Goal: Obtain resource: Download file/media

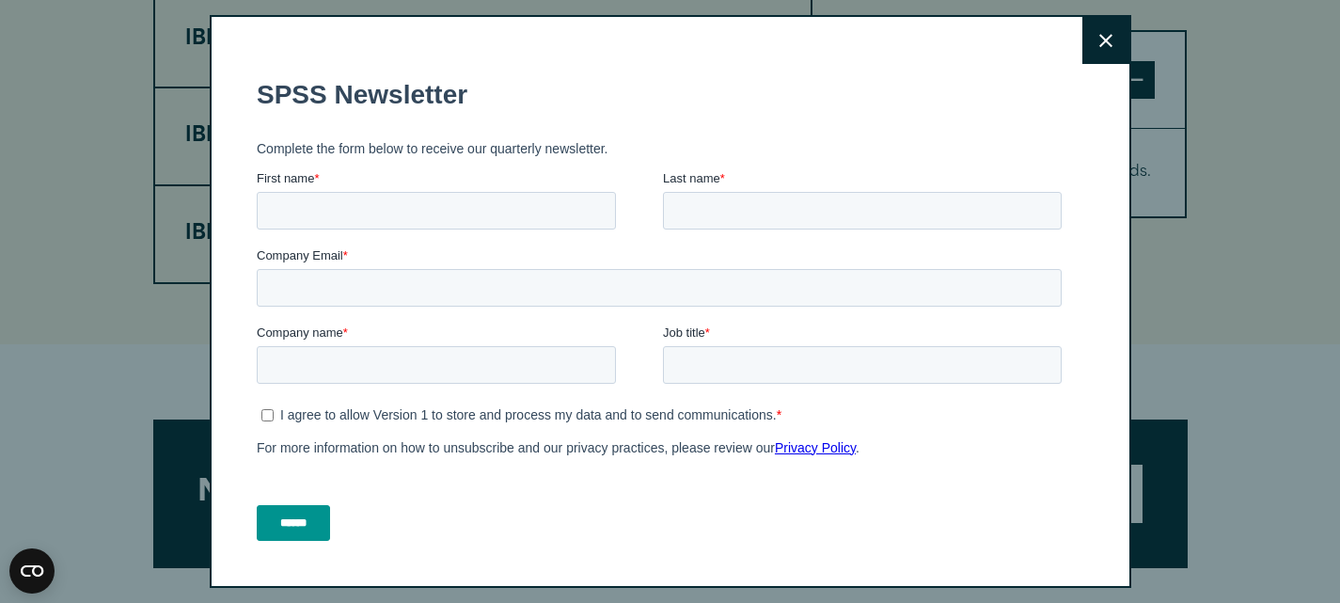
scroll to position [1567, 0]
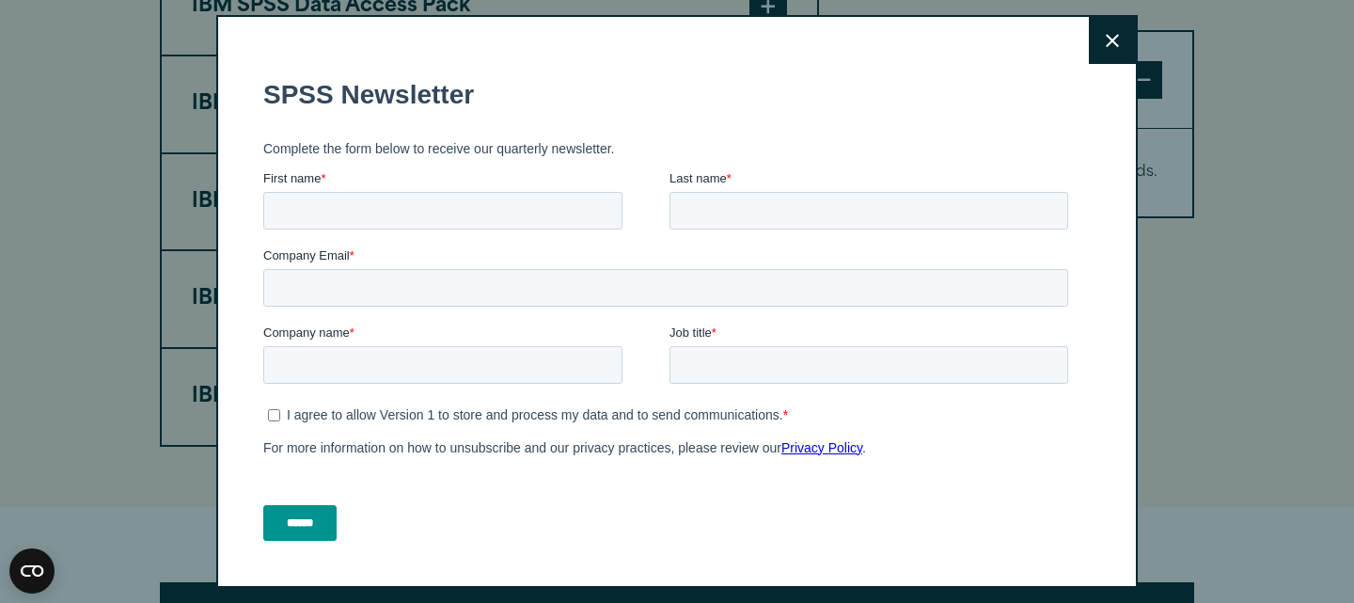
click at [1059, 47] on div "Close" at bounding box center [677, 301] width 922 height 573
click at [1089, 36] on button "Close" at bounding box center [1112, 40] width 47 height 47
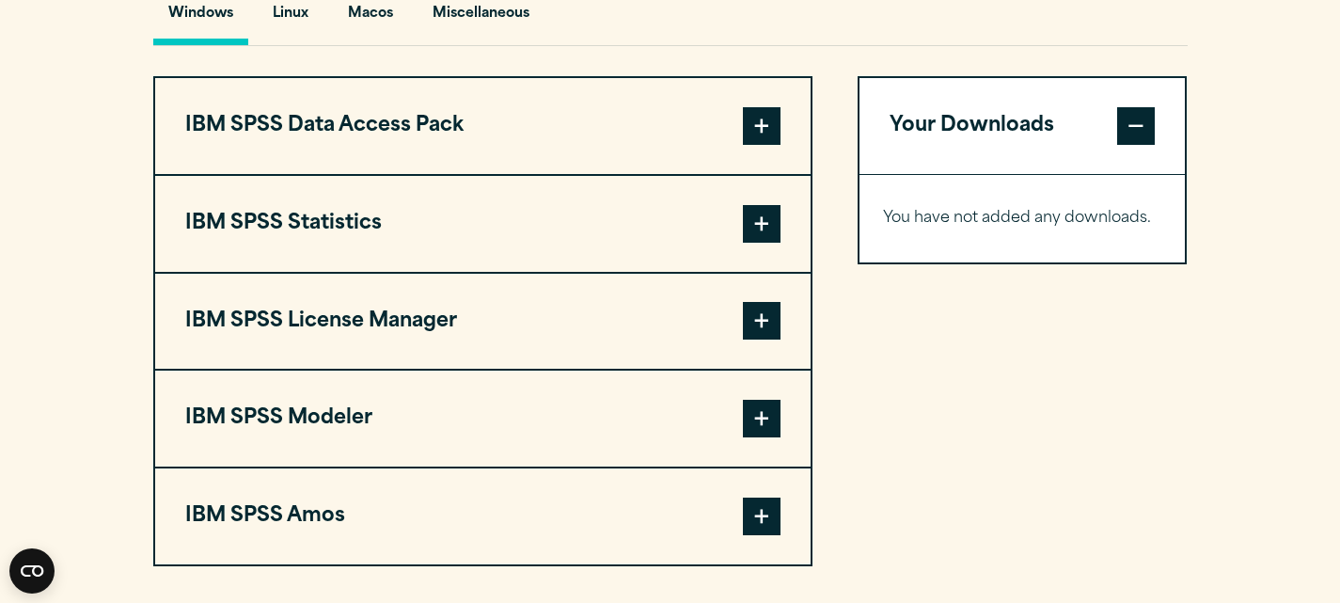
scroll to position [1379, 0]
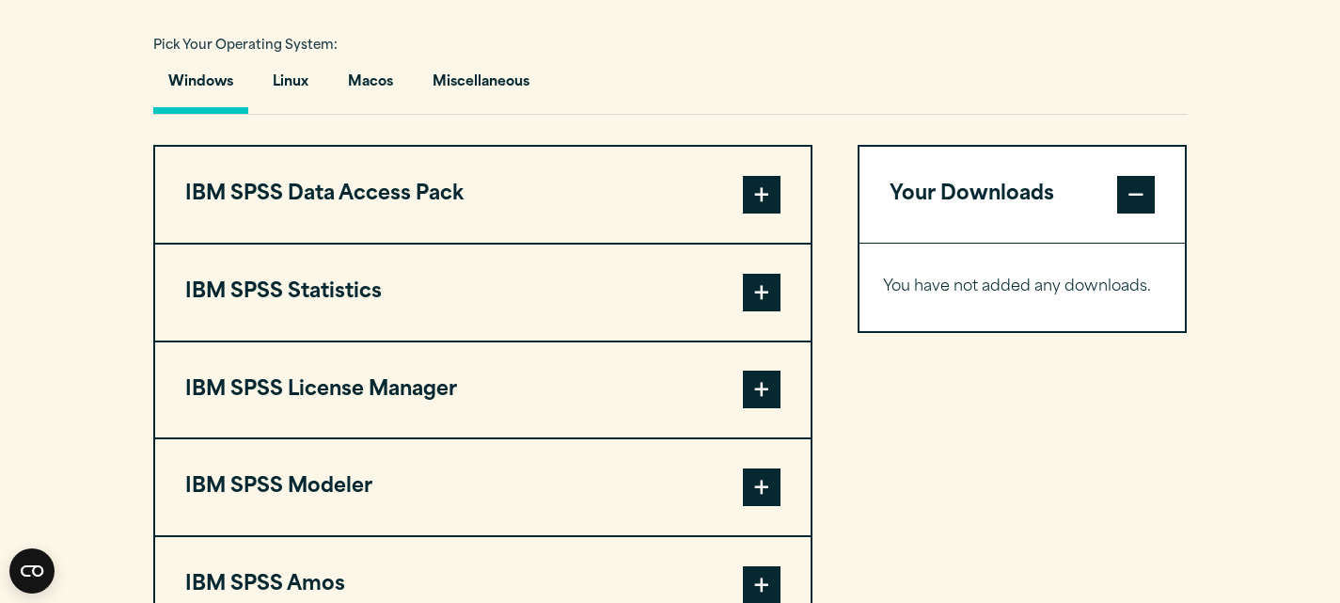
click at [778, 287] on span at bounding box center [762, 293] width 38 height 38
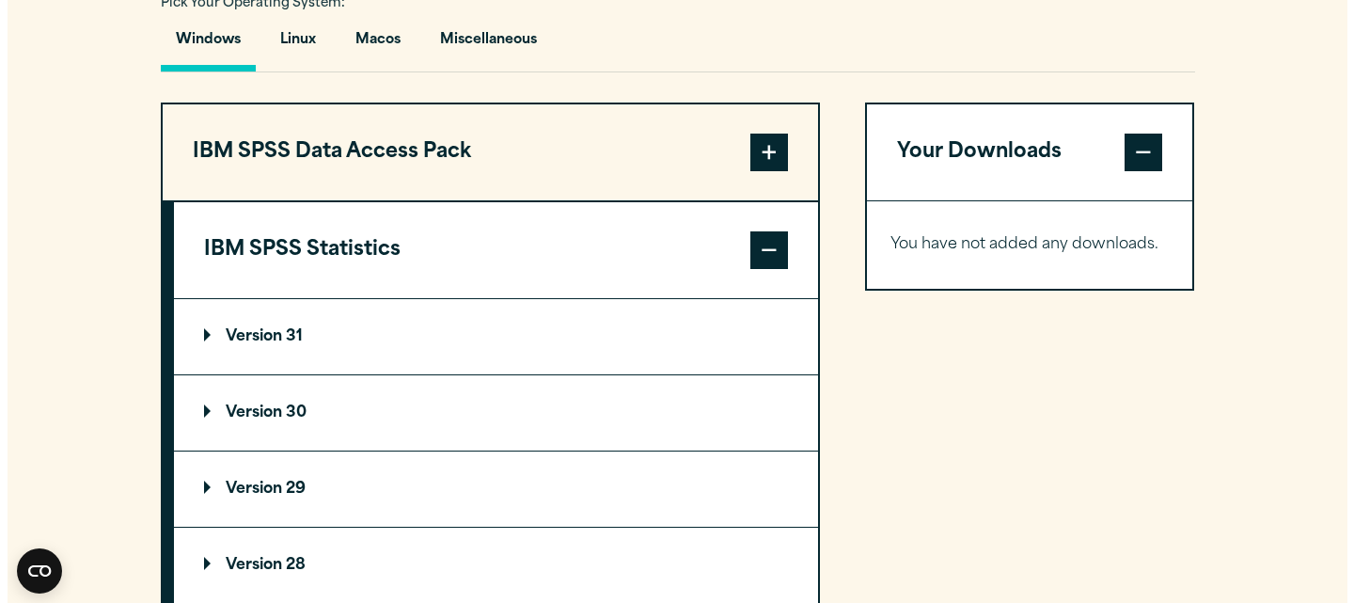
scroll to position [1473, 0]
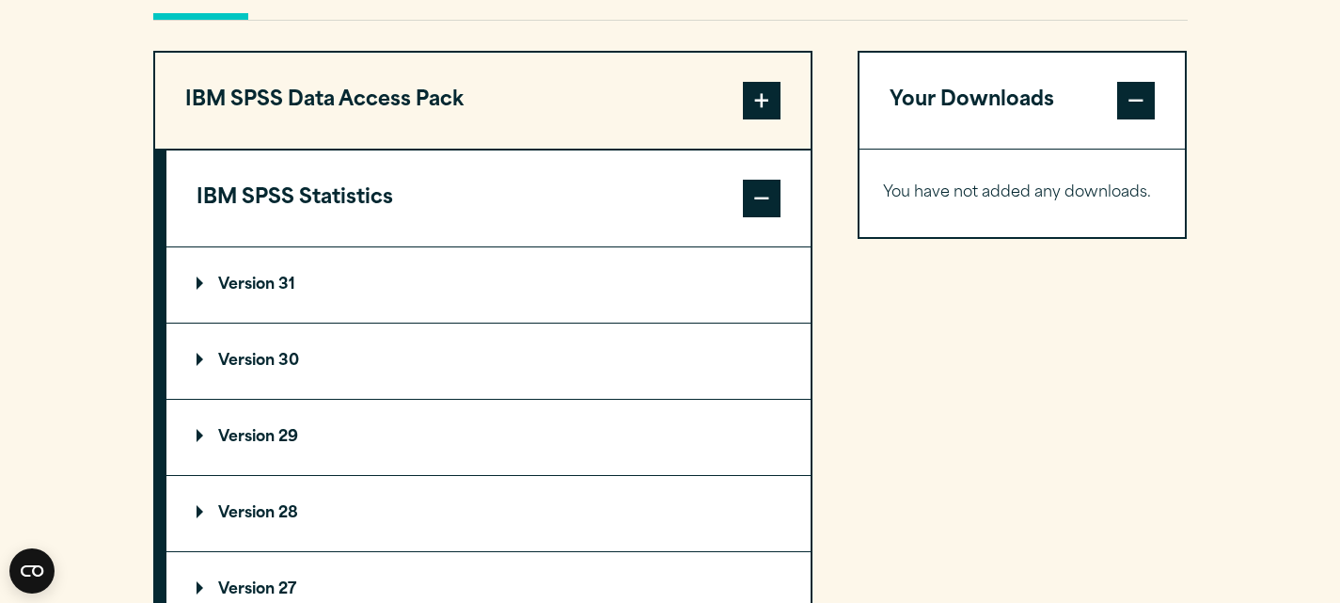
click at [200, 281] on p "Version 31" at bounding box center [246, 284] width 99 height 15
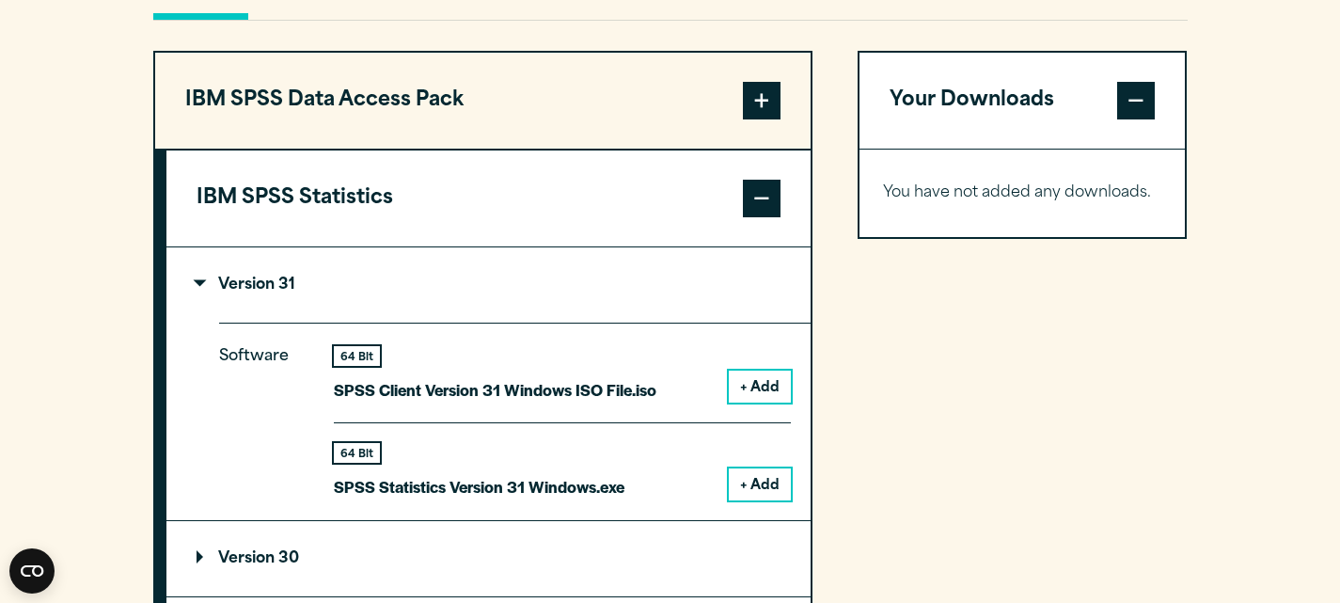
click at [763, 497] on button "+ Add" at bounding box center [760, 484] width 62 height 32
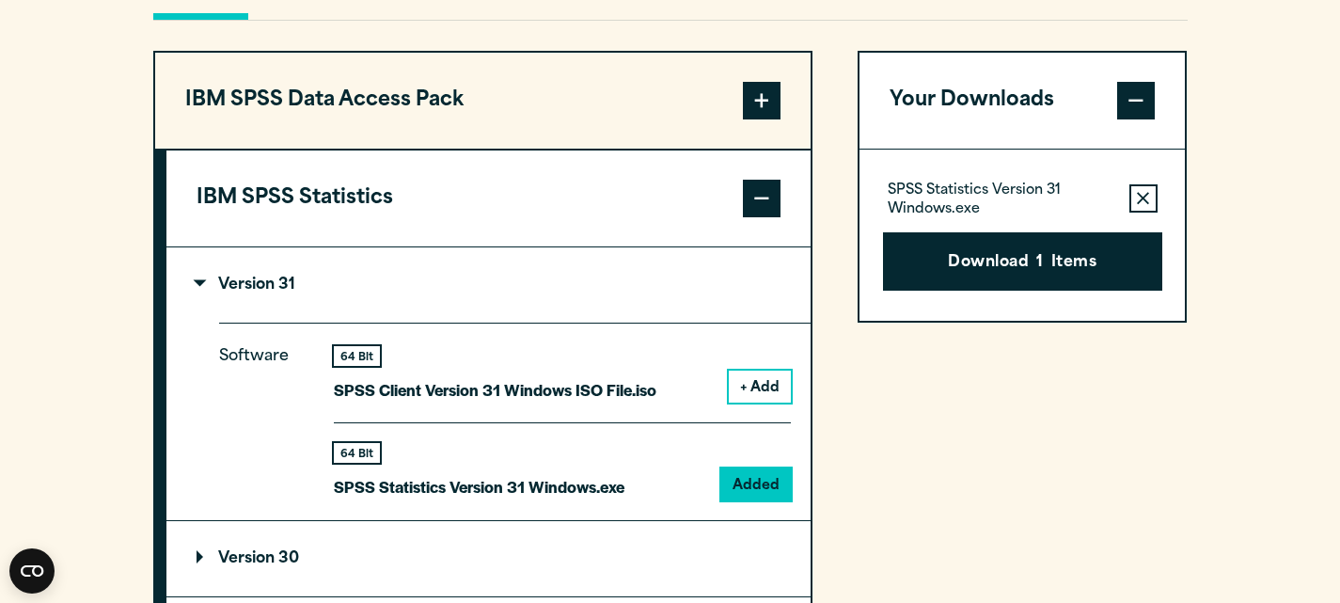
click at [997, 268] on button "Download 1 Items" at bounding box center [1022, 261] width 279 height 58
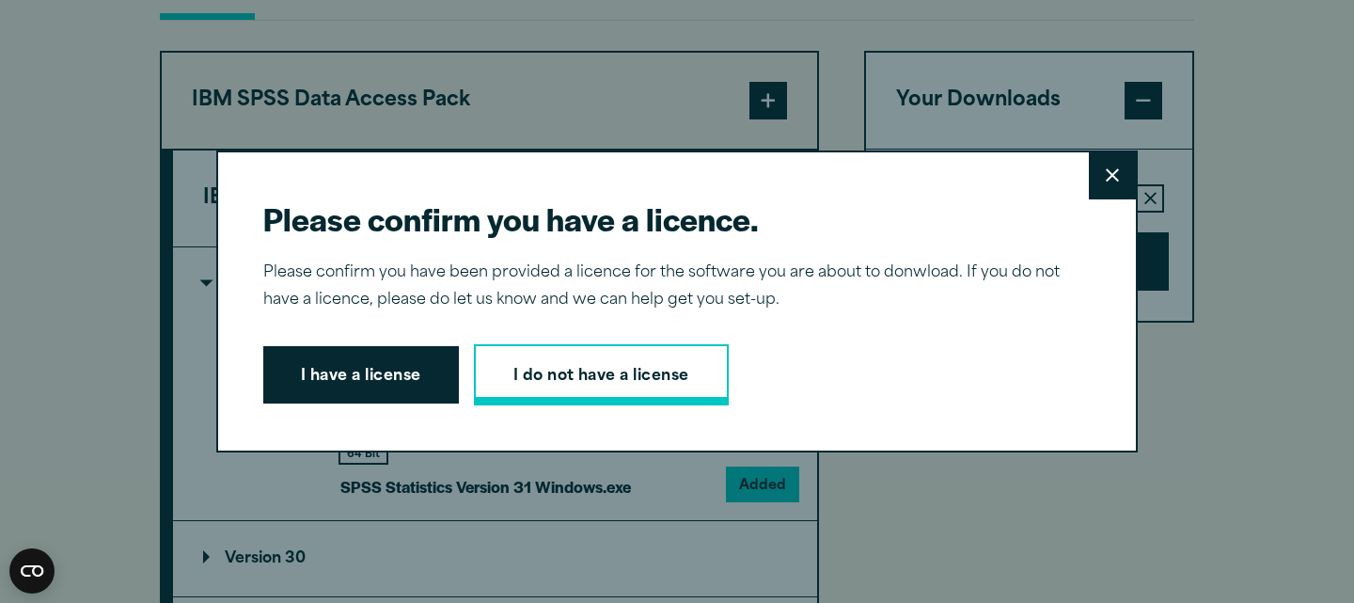
click at [572, 385] on link "I do not have a license" at bounding box center [601, 375] width 255 height 62
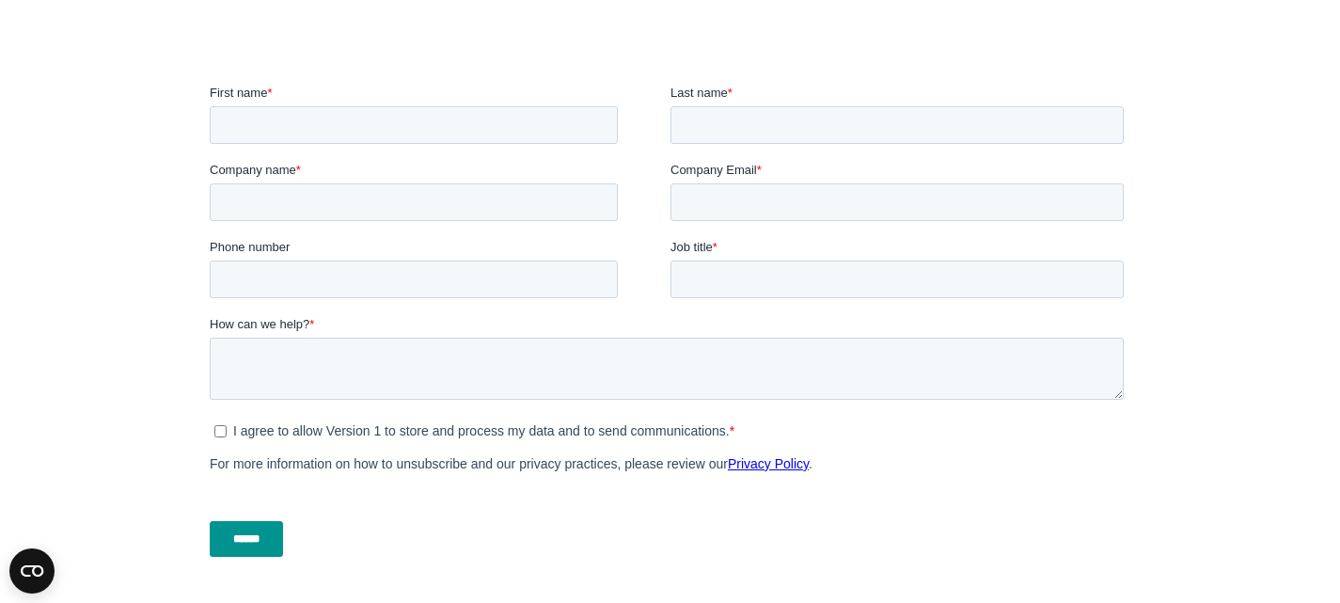
scroll to position [564, 0]
